Goal: Task Accomplishment & Management: Use online tool/utility

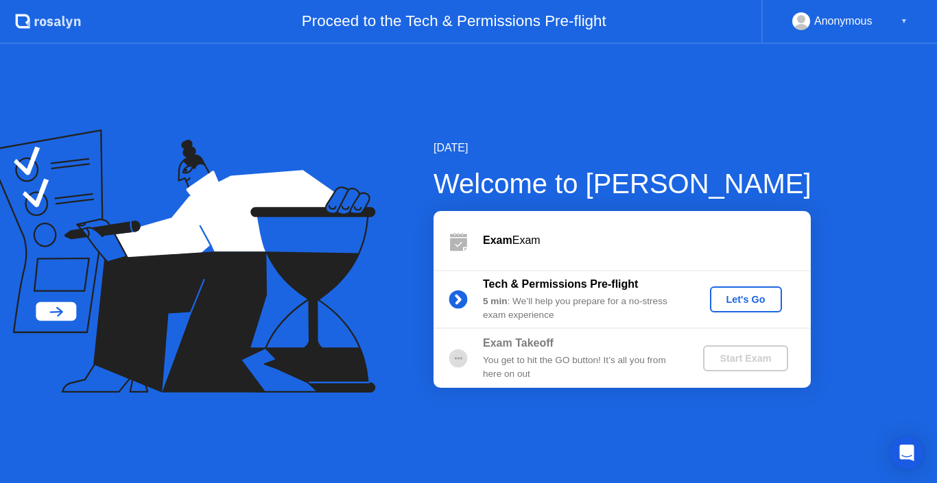
click at [510, 354] on div "You get to hit the GO button! It’s all you from here on out" at bounding box center [581, 368] width 197 height 28
click at [459, 359] on circle at bounding box center [458, 358] width 2 height 2
click at [536, 360] on div "You get to hit the GO button! It’s all you from here on out" at bounding box center [581, 368] width 197 height 28
click at [529, 337] on b "Exam Takeoff" at bounding box center [518, 343] width 71 height 12
click at [536, 364] on div "You get to hit the GO button! It’s all you from here on out" at bounding box center [581, 368] width 197 height 28
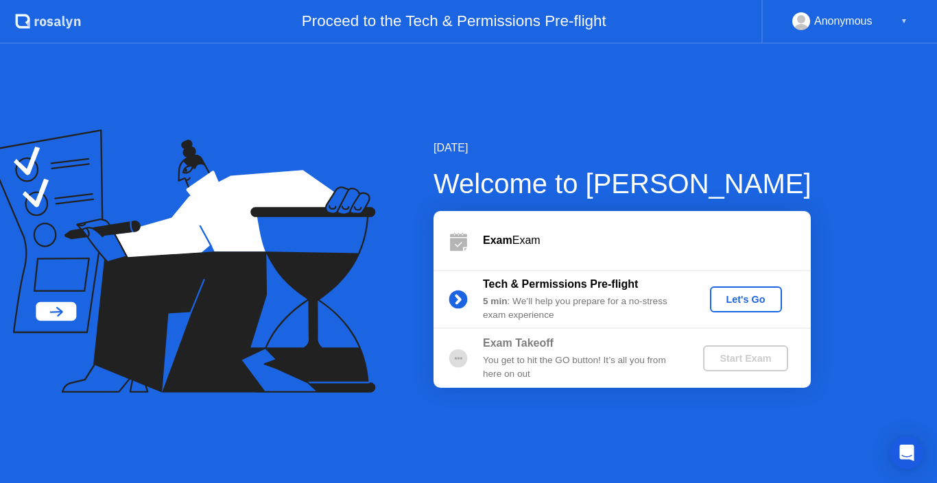
click at [756, 299] on div "Let's Go" at bounding box center [745, 299] width 61 height 11
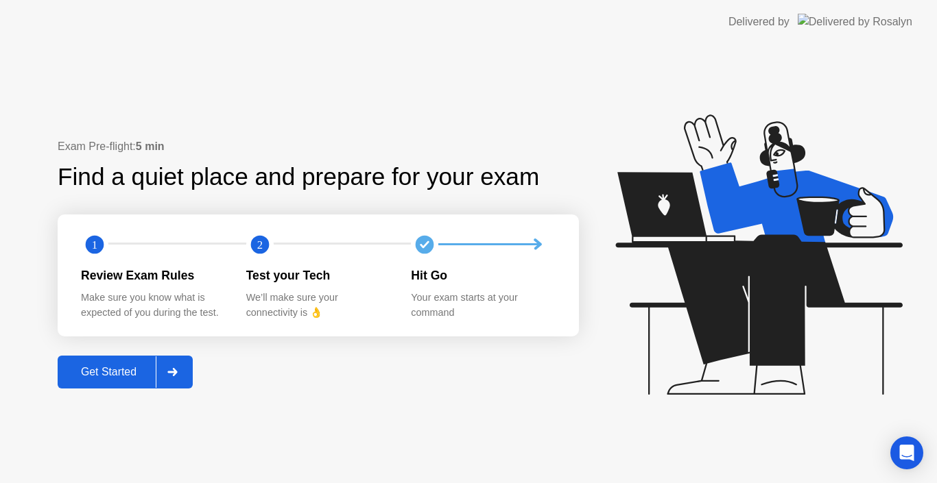
click at [119, 370] on div "Get Started" at bounding box center [109, 372] width 94 height 12
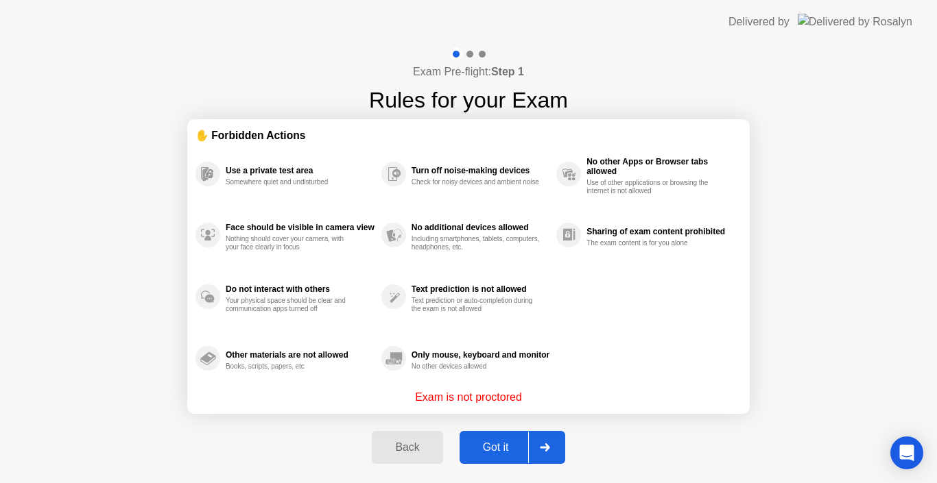
click at [547, 446] on icon at bounding box center [545, 448] width 10 height 8
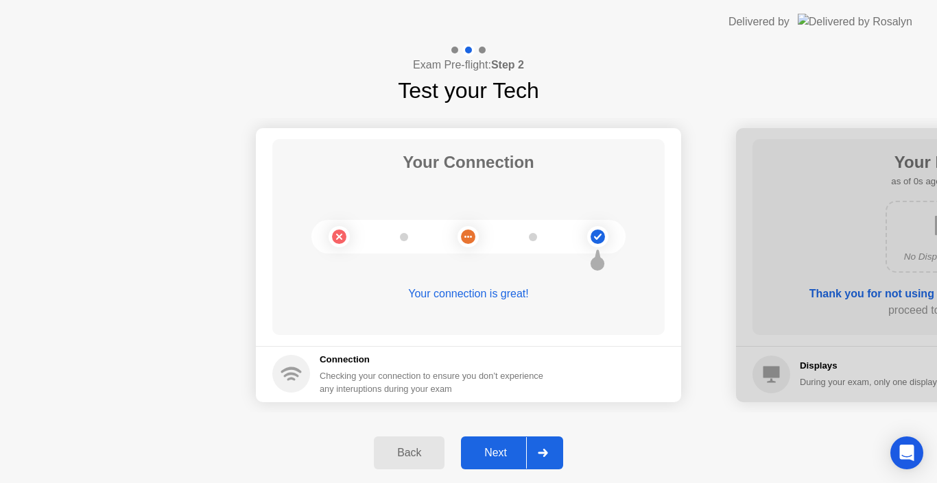
click at [542, 455] on icon at bounding box center [543, 453] width 10 height 8
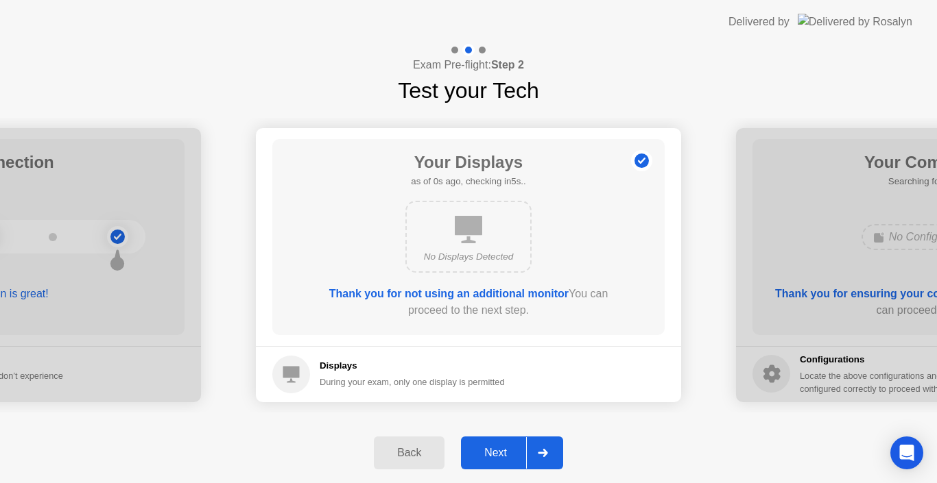
click at [542, 455] on icon at bounding box center [543, 453] width 10 height 8
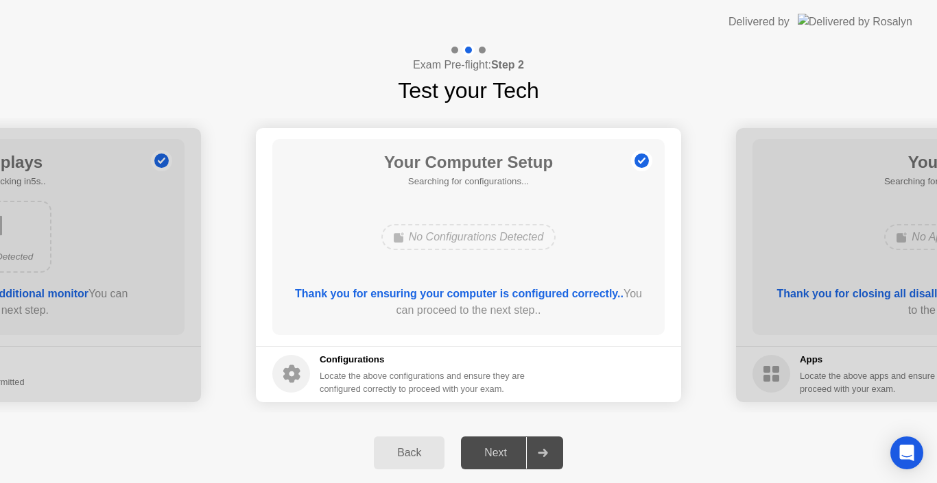
click at [542, 455] on icon at bounding box center [543, 453] width 10 height 8
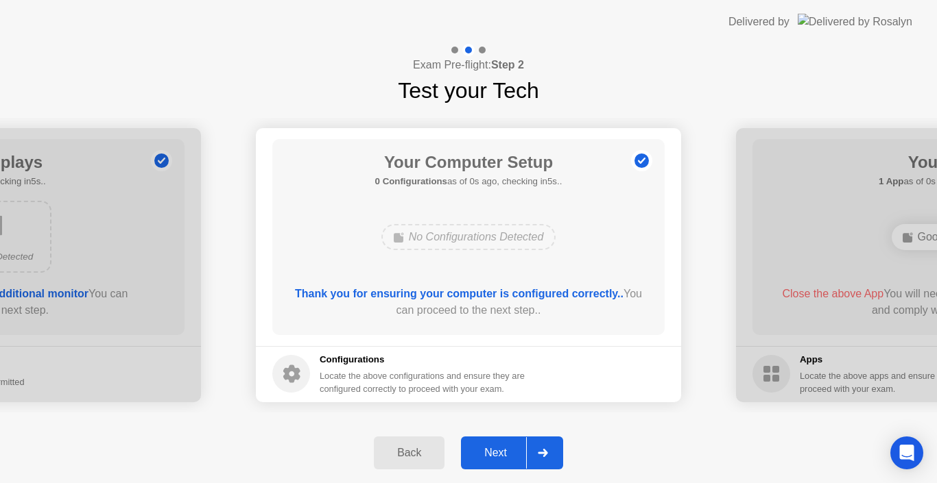
click at [542, 455] on icon at bounding box center [543, 453] width 10 height 8
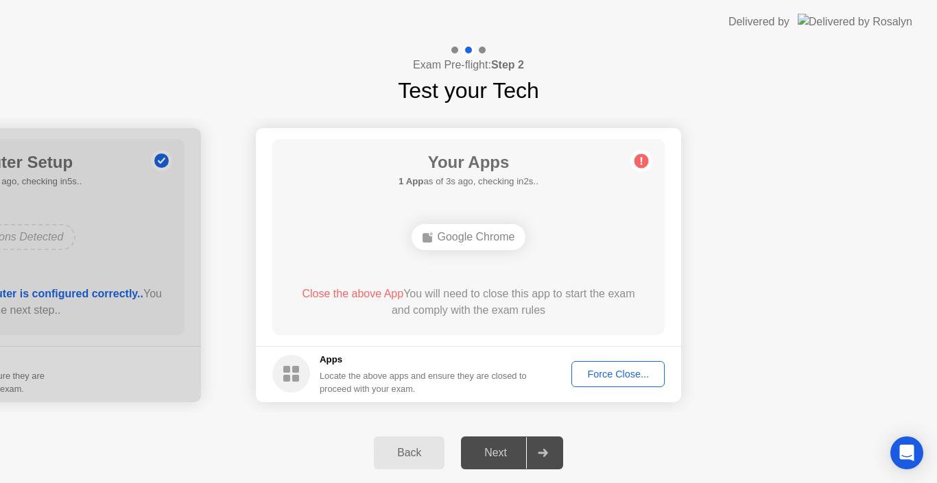
click at [597, 385] on button "Force Close..." at bounding box center [617, 374] width 93 height 26
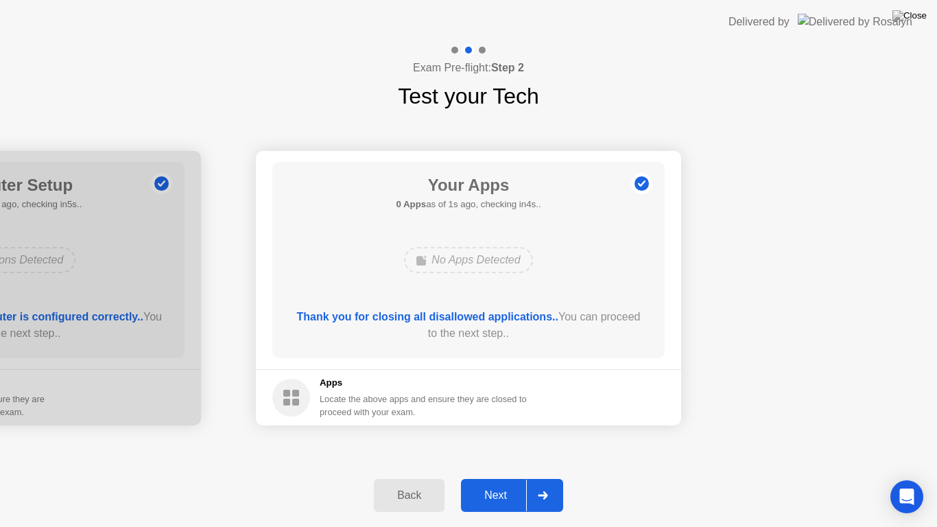
click at [549, 483] on div at bounding box center [542, 495] width 33 height 32
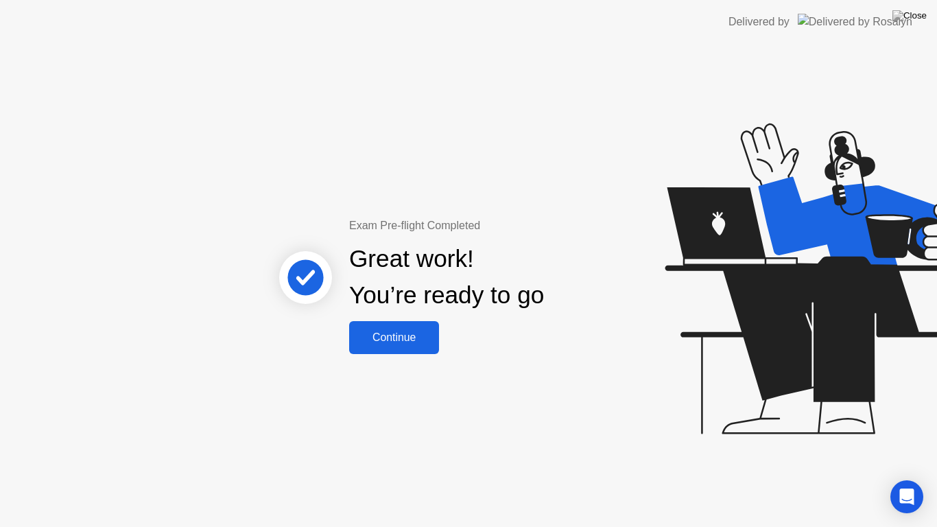
click at [399, 337] on div "Continue" at bounding box center [394, 337] width 82 height 12
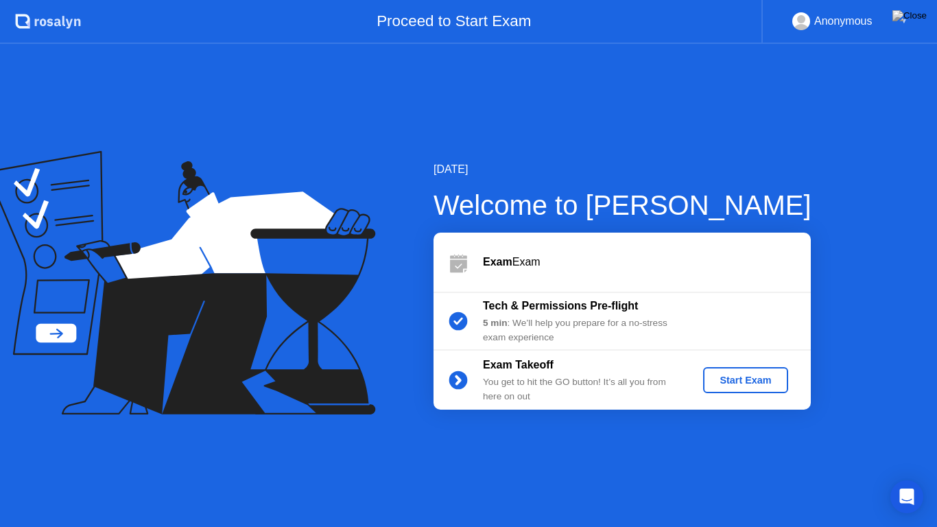
click at [732, 385] on div "Start Exam" at bounding box center [744, 379] width 73 height 11
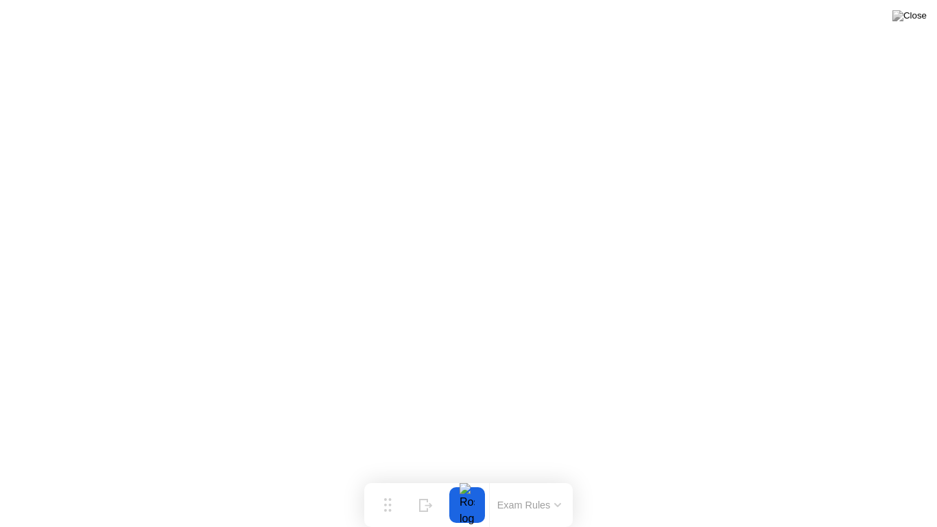
click at [462, 483] on div at bounding box center [467, 505] width 29 height 36
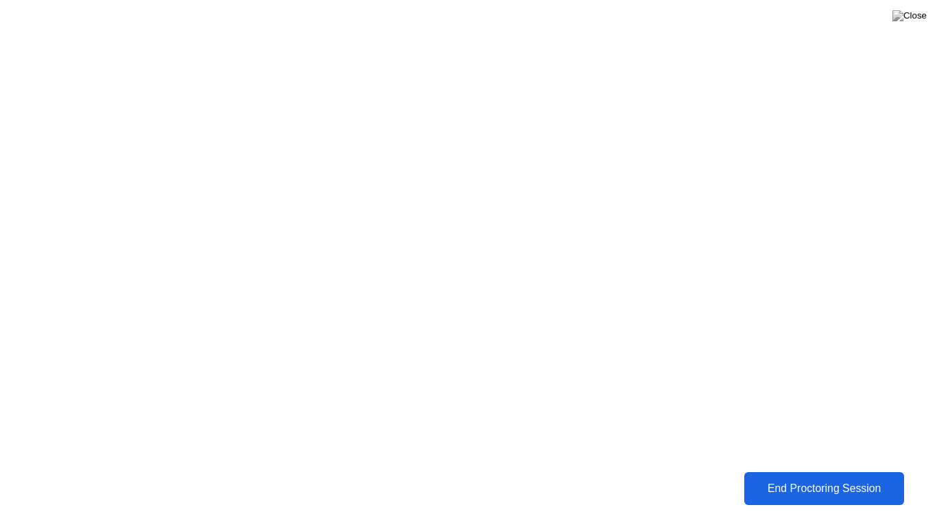
click at [815, 483] on div "End Proctoring Session" at bounding box center [824, 488] width 152 height 12
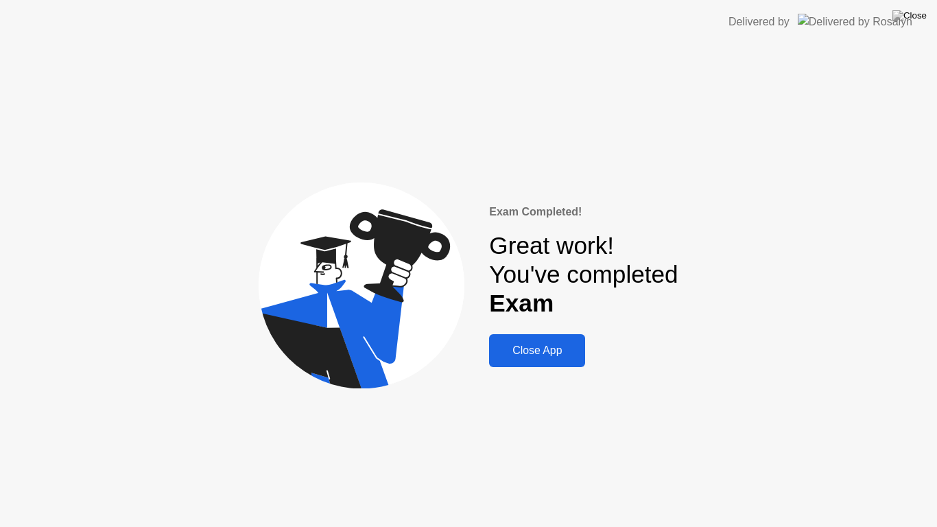
click at [552, 347] on div "Close App" at bounding box center [537, 350] width 88 height 12
